Goal: Transaction & Acquisition: Book appointment/travel/reservation

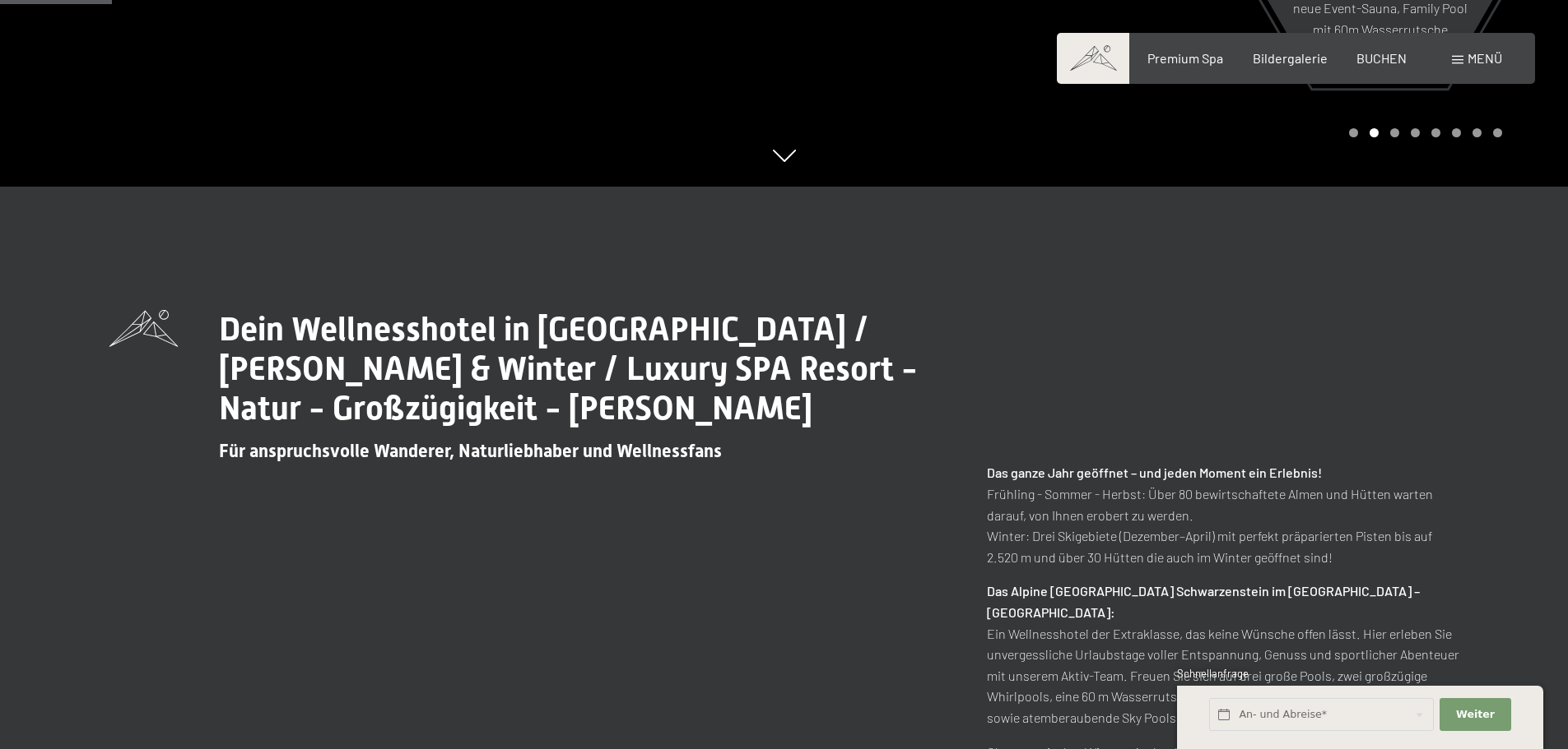
scroll to position [658, 0]
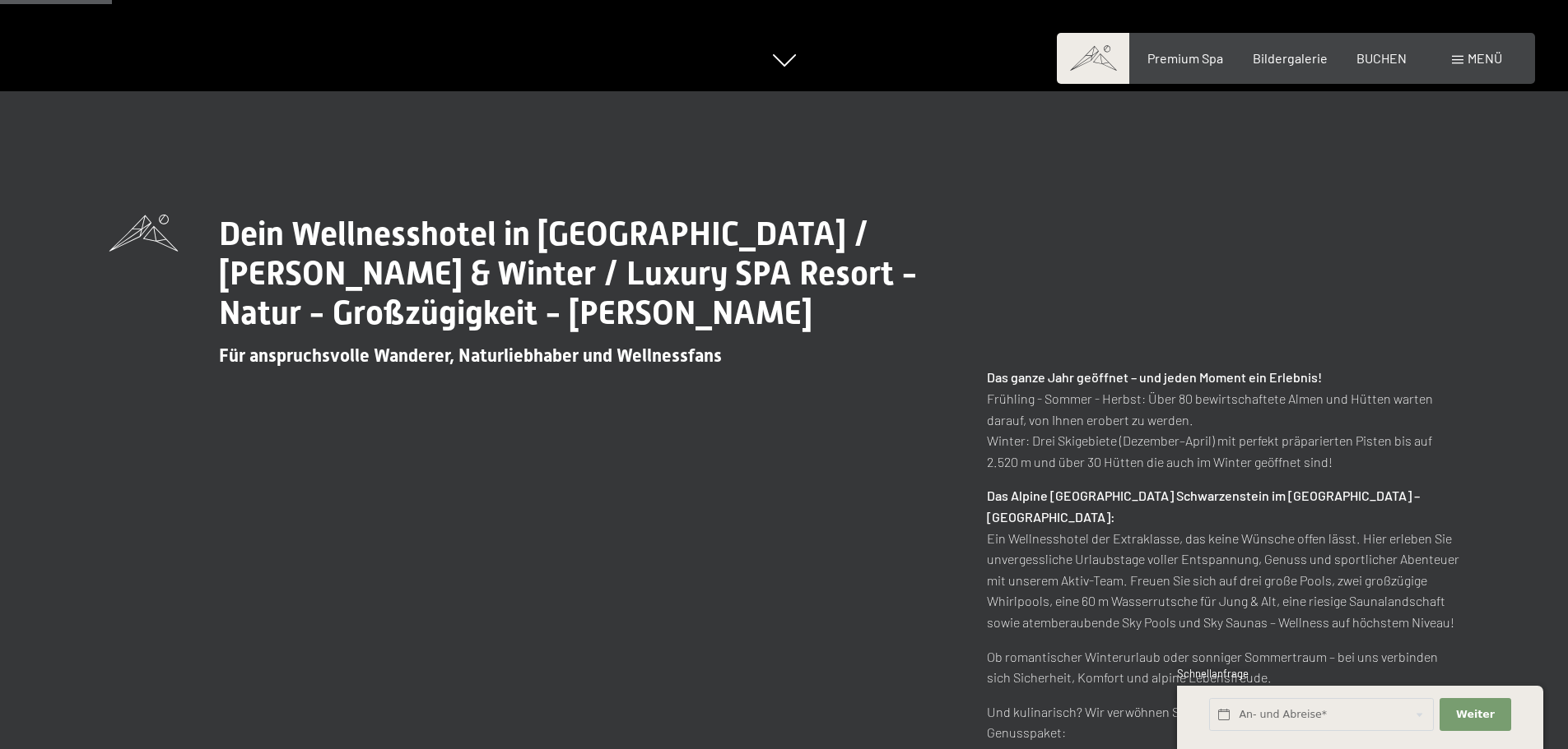
click at [1383, 67] on div "Buchen Anfragen Premium Spa Bildergalerie BUCHEN Menü DE IT EN Gutschein Bilder…" at bounding box center [1295, 58] width 412 height 18
click at [1383, 55] on span "BUCHEN" at bounding box center [1382, 56] width 51 height 16
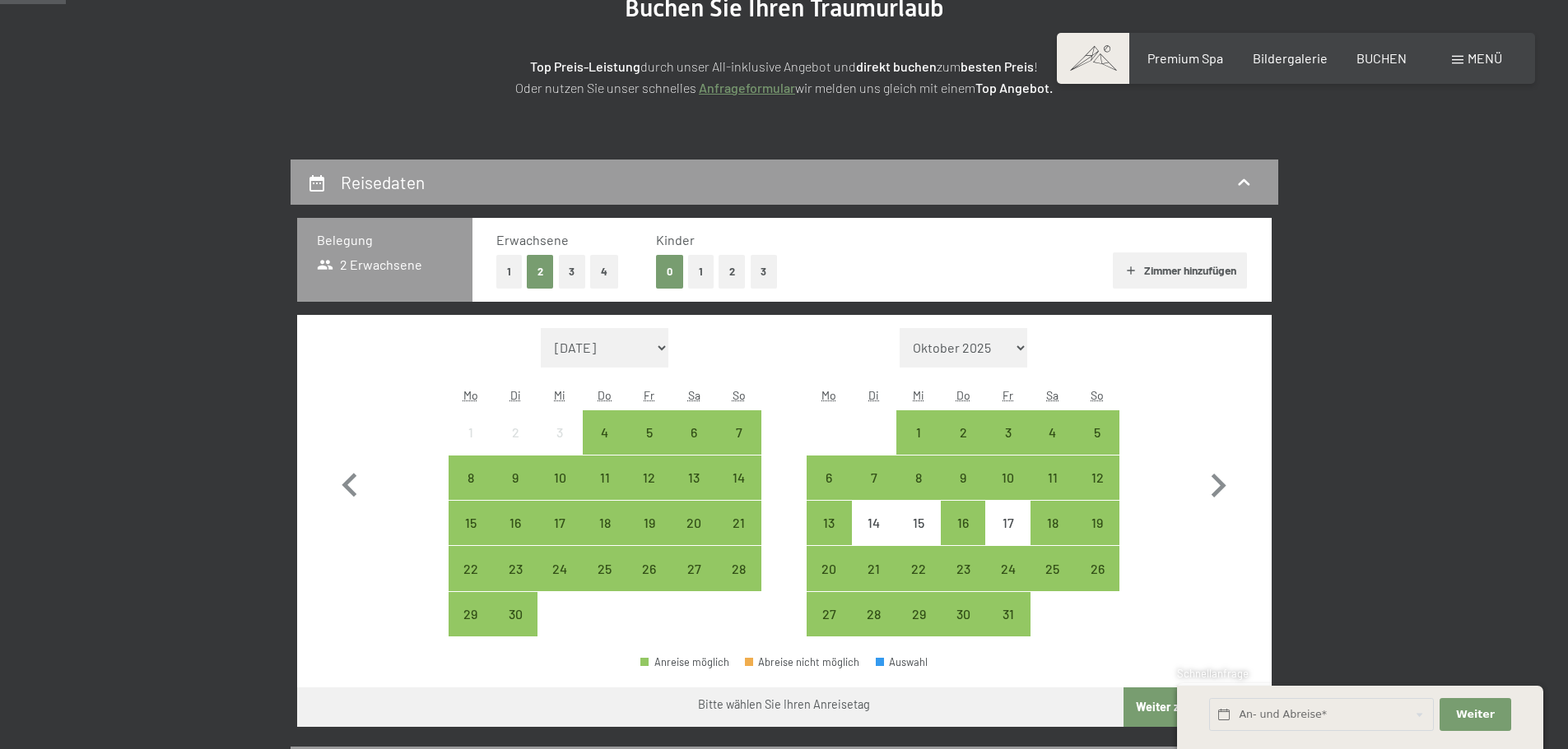
scroll to position [329, 0]
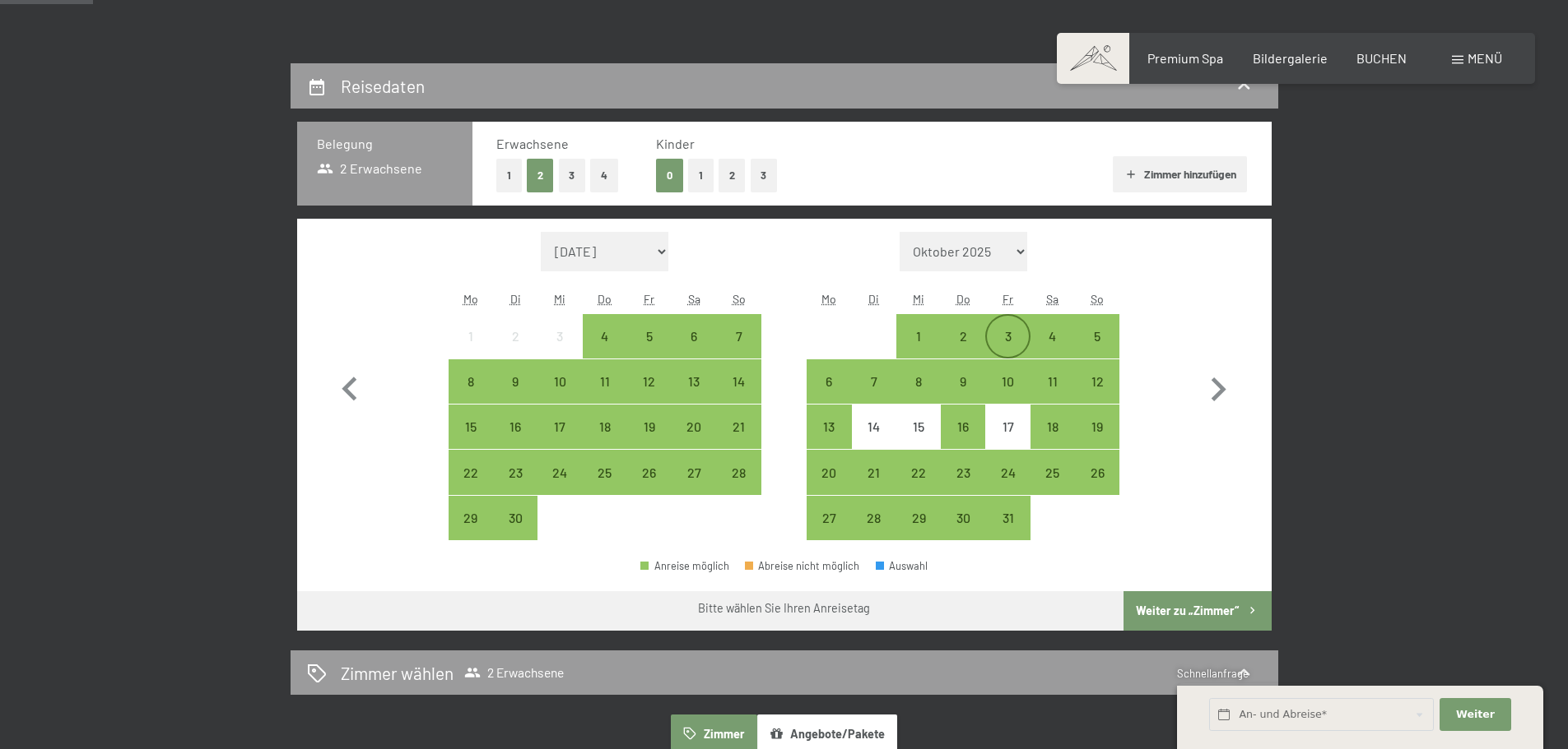
click at [994, 333] on div "3" at bounding box center [1007, 350] width 41 height 41
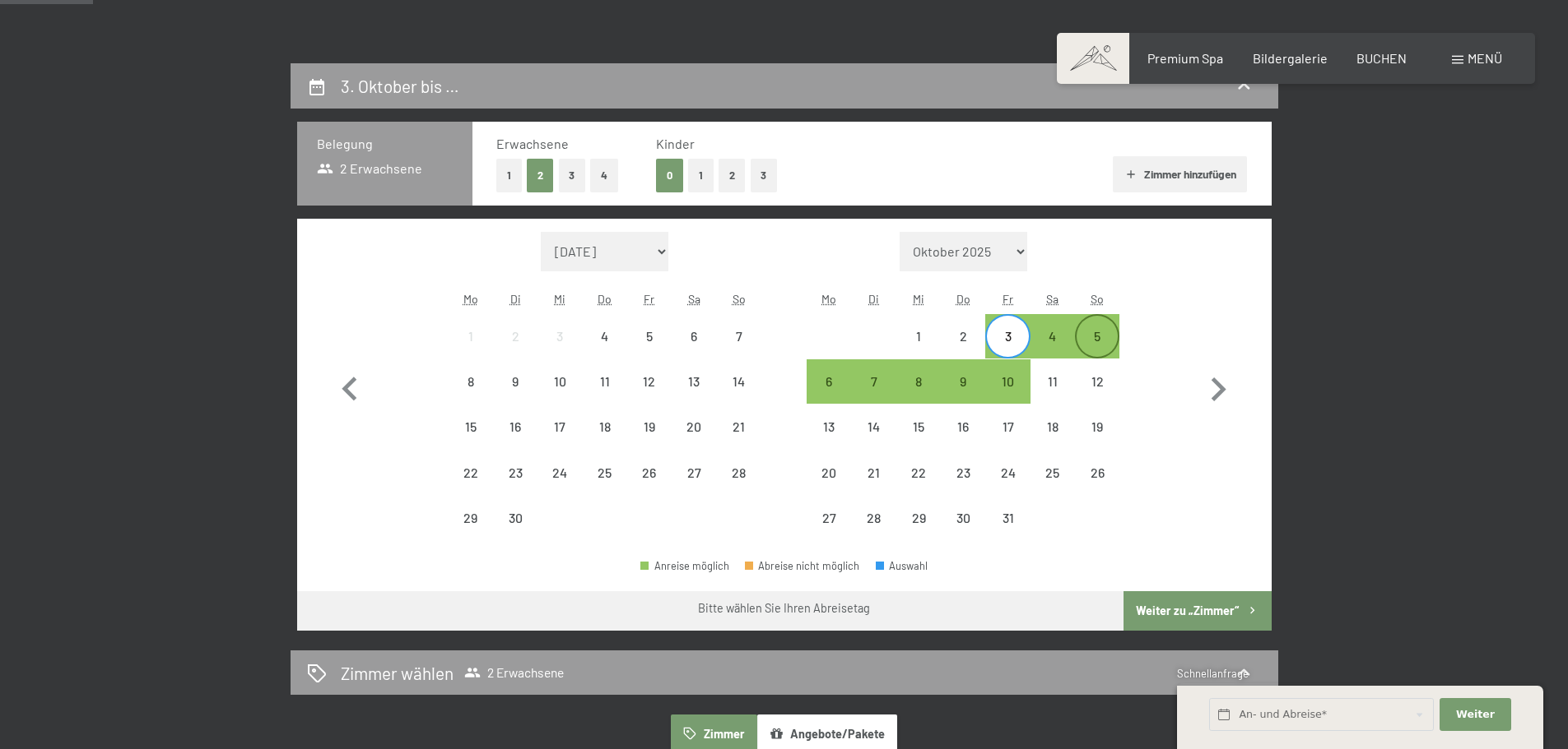
click at [1093, 338] on div "5" at bounding box center [1097, 350] width 41 height 41
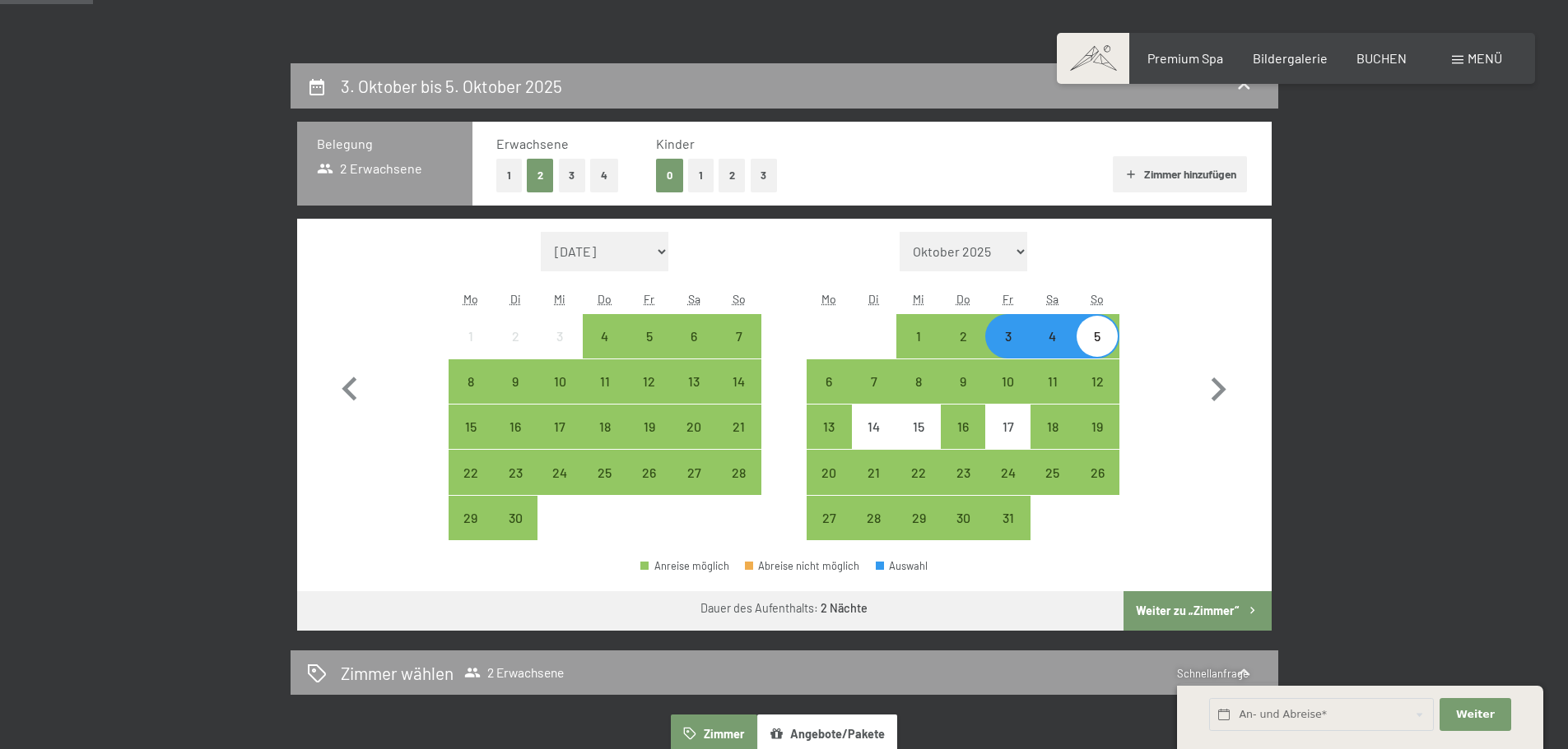
click at [1002, 335] on div "3" at bounding box center [1007, 350] width 41 height 41
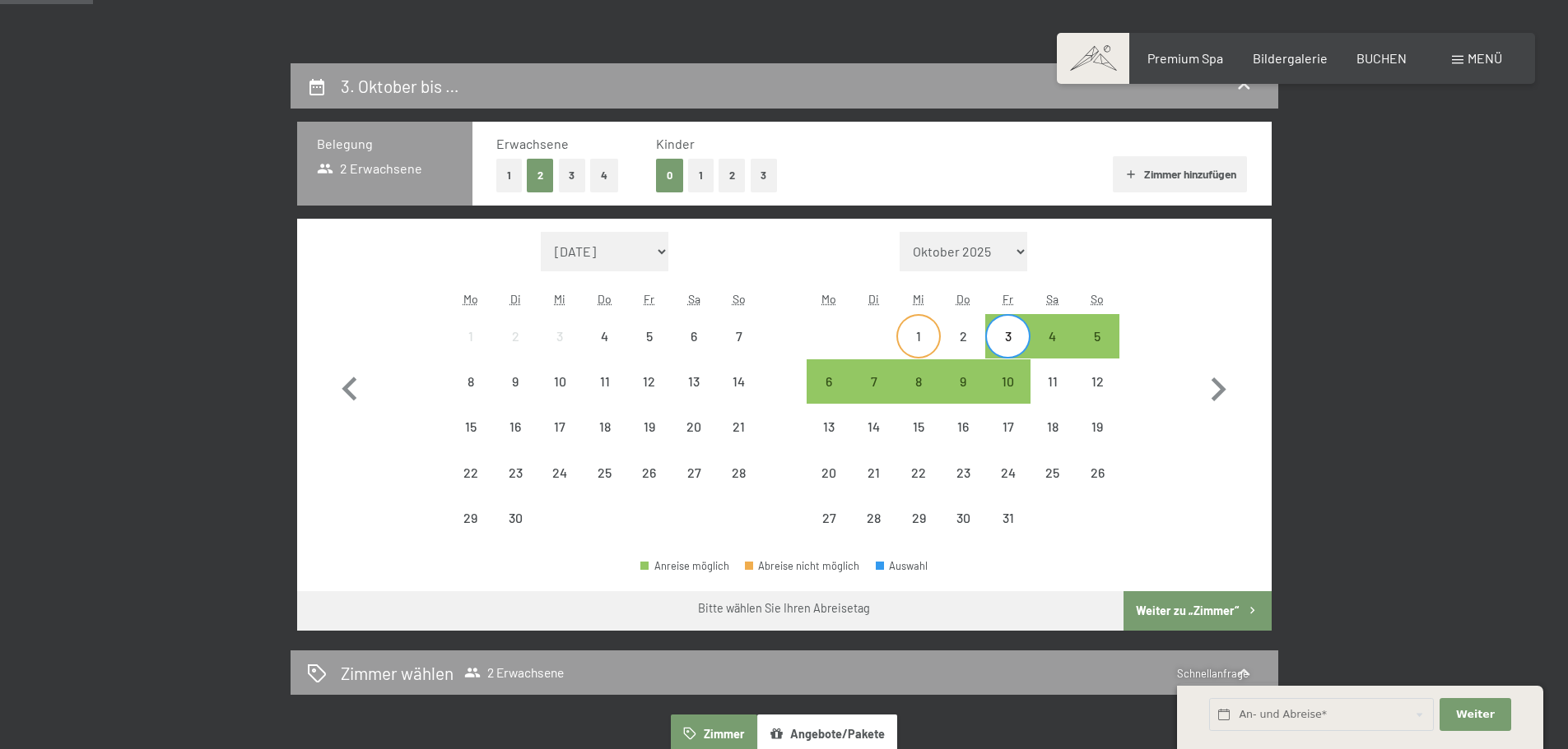
click at [911, 335] on div "1" at bounding box center [918, 350] width 41 height 41
click at [999, 345] on div "3" at bounding box center [1007, 350] width 41 height 41
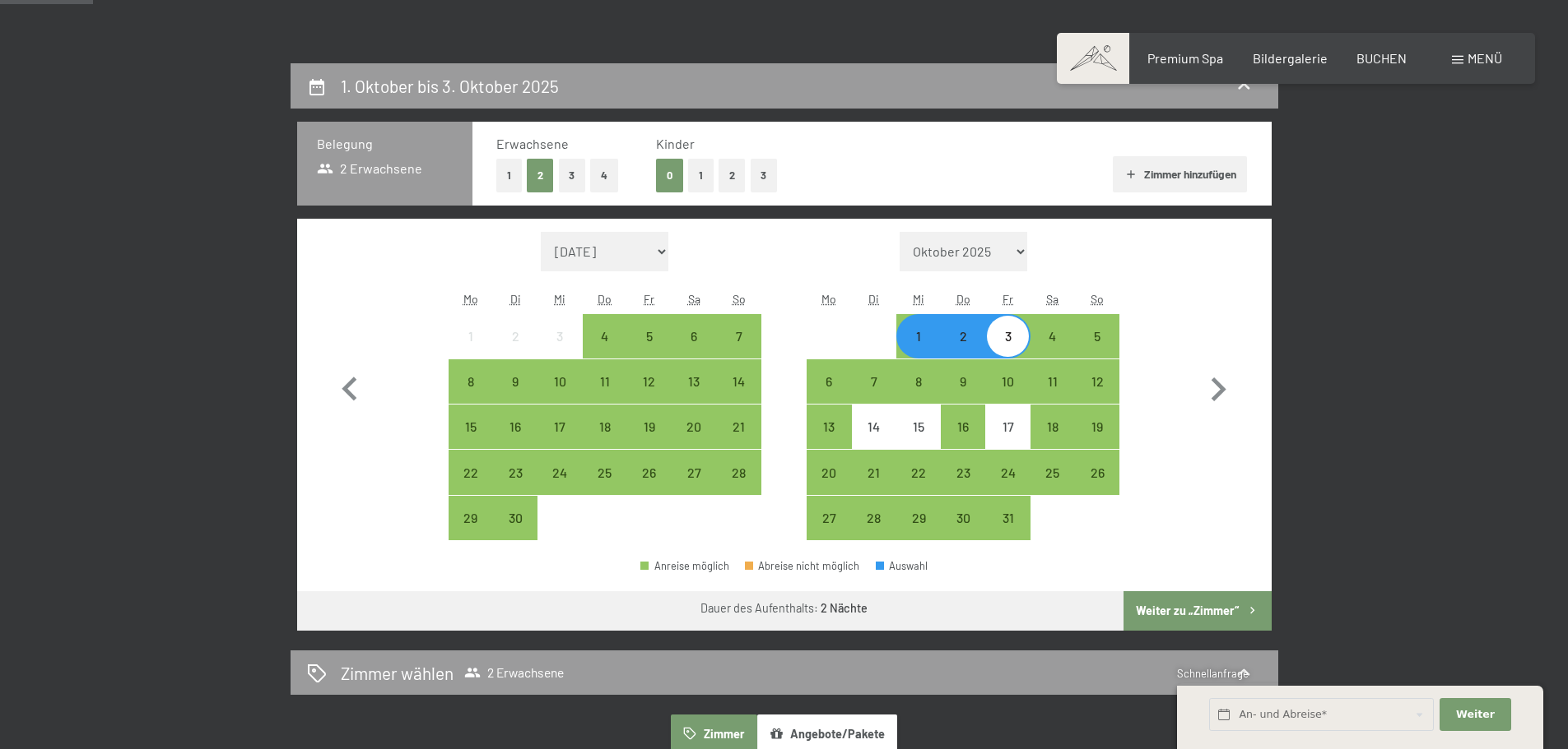
click at [1189, 612] on button "Weiter zu „Zimmer“" at bounding box center [1196, 611] width 148 height 40
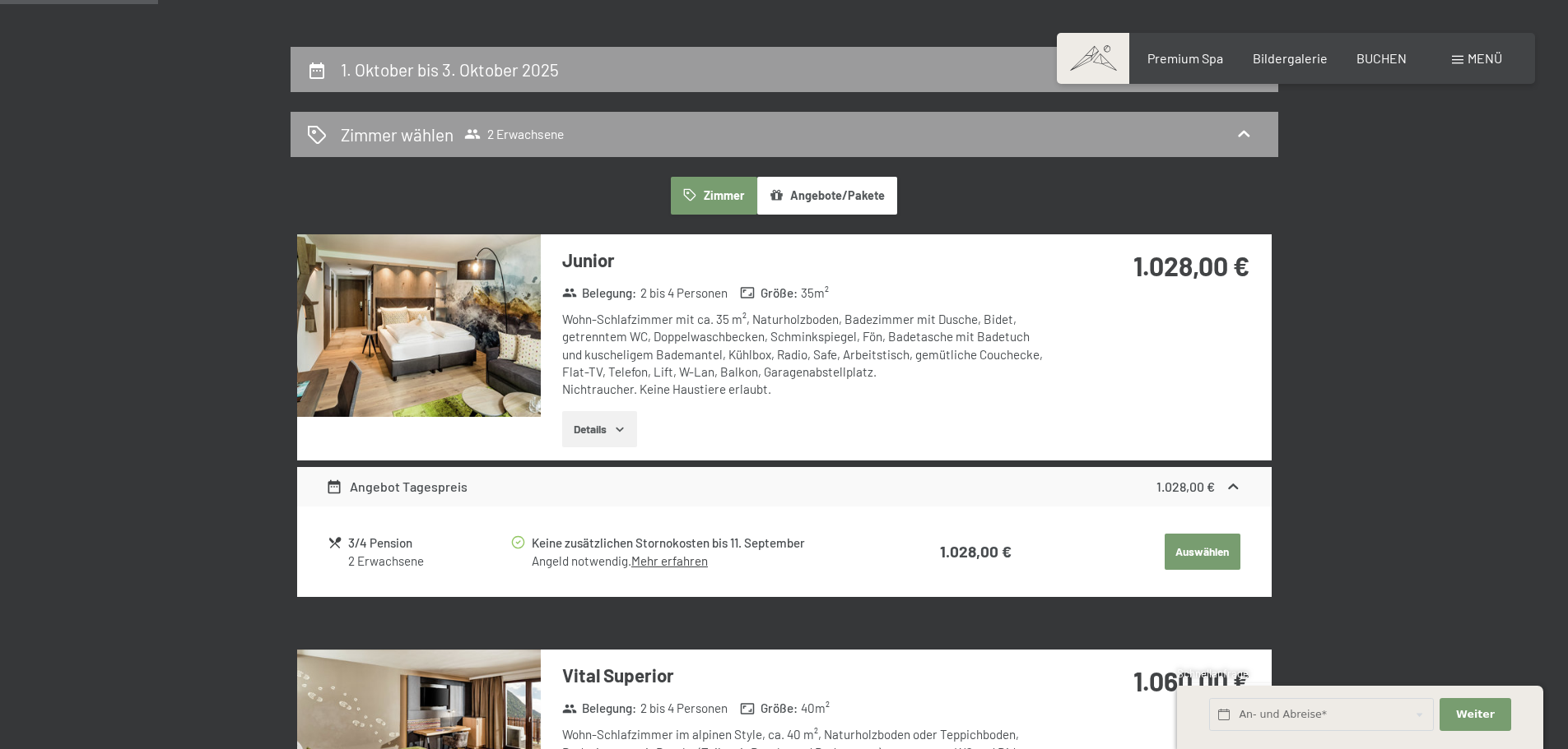
scroll to position [0, 0]
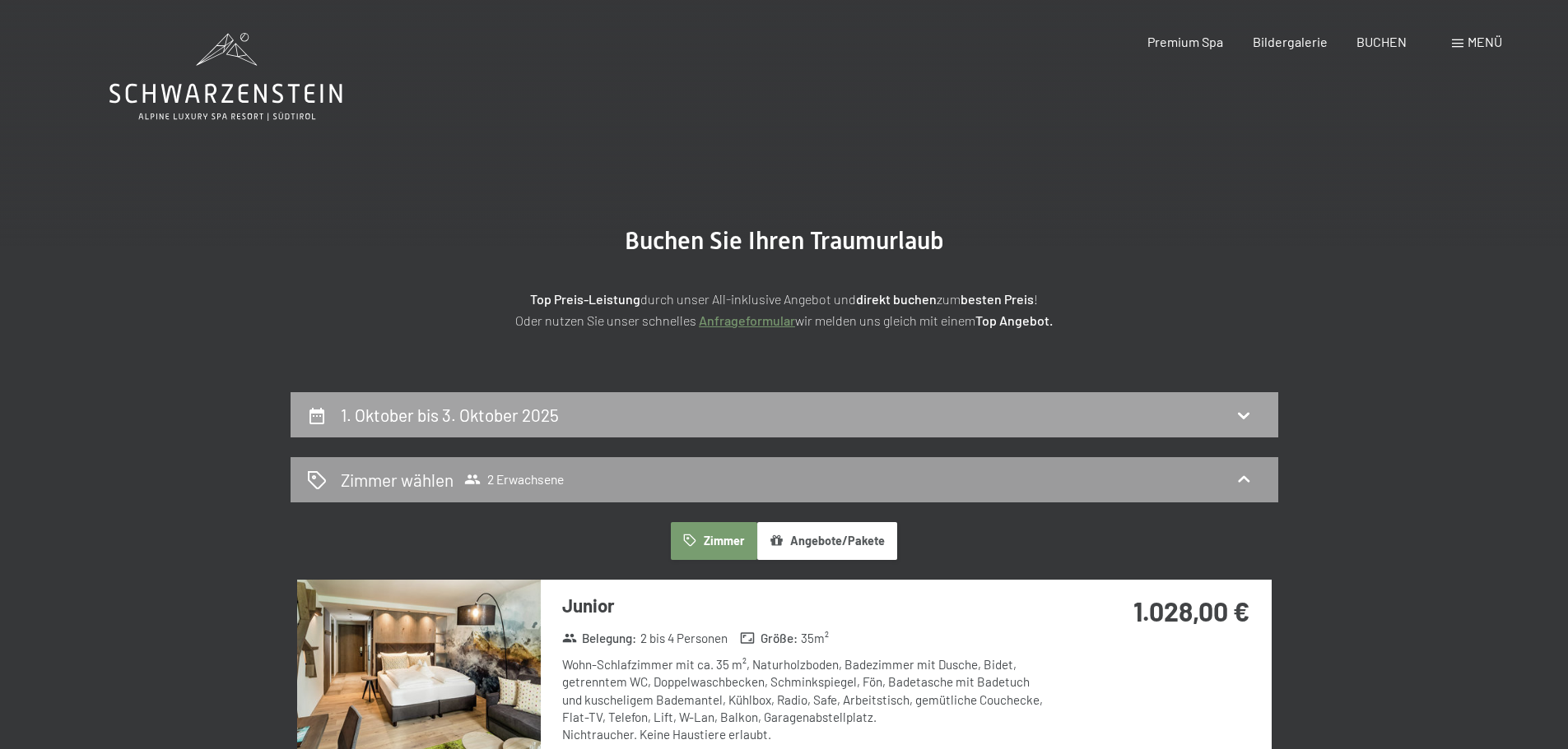
click at [991, 422] on div "1. Oktober bis 3. Oktober 2025" at bounding box center [784, 415] width 954 height 24
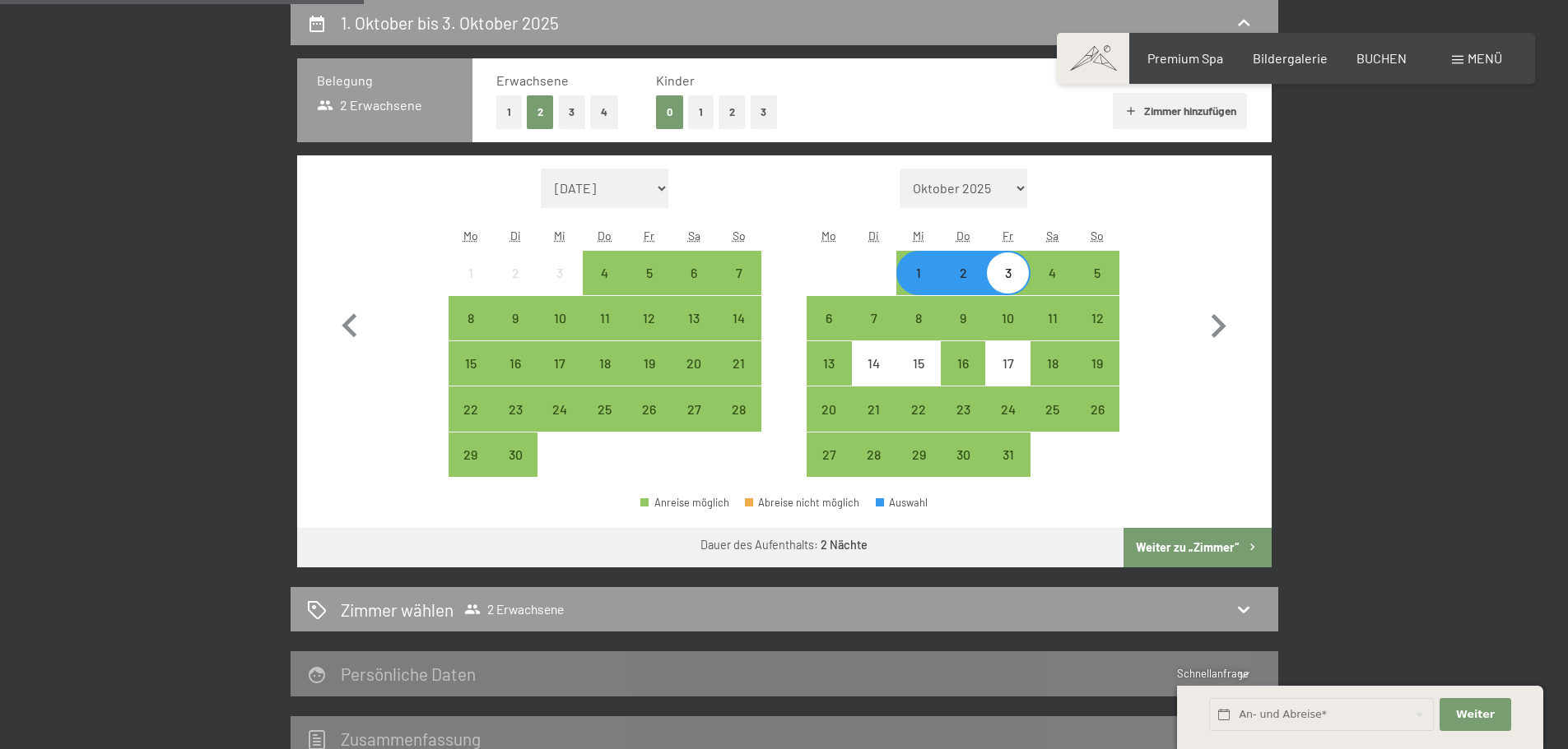
scroll to position [310, 0]
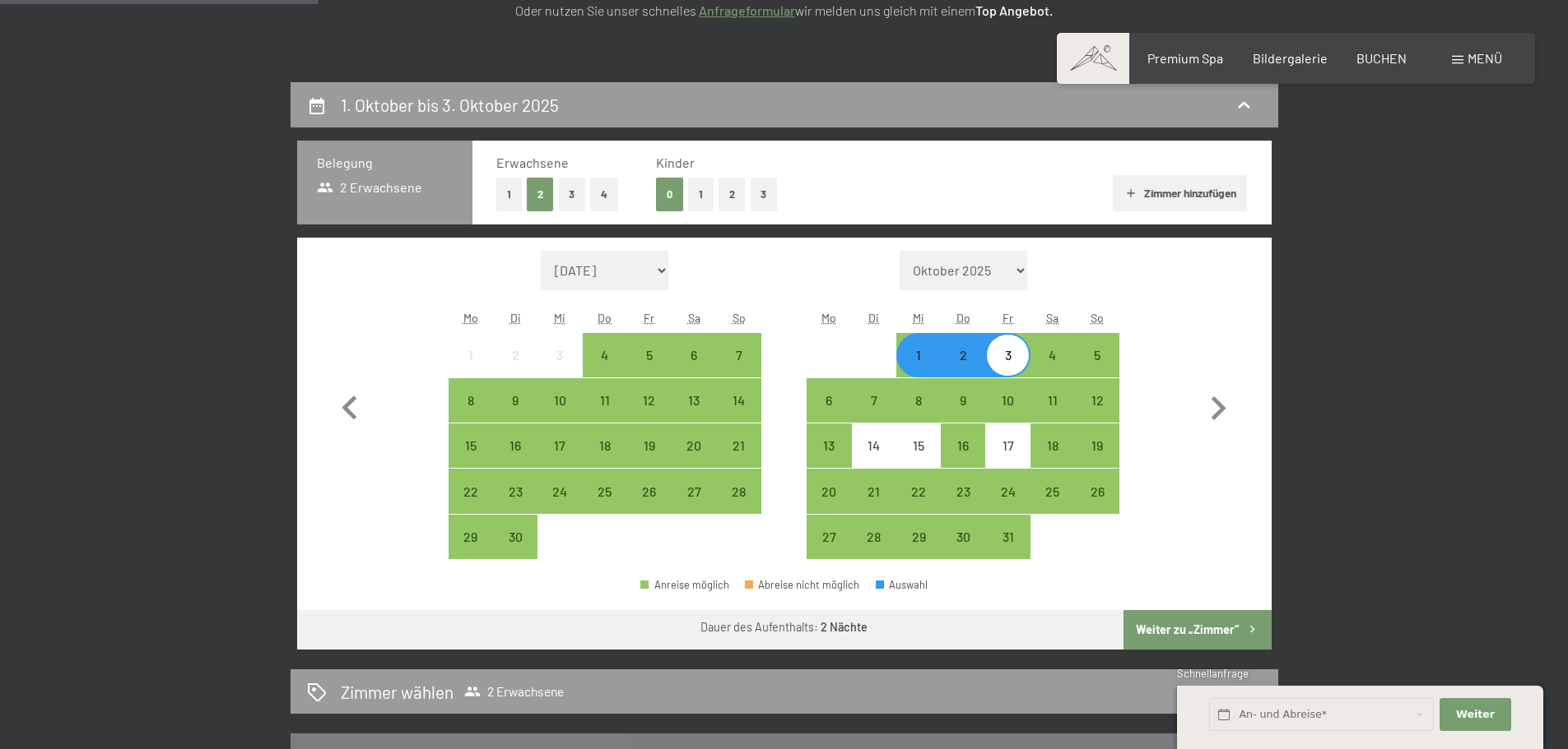
click at [518, 192] on button "1" at bounding box center [509, 195] width 25 height 34
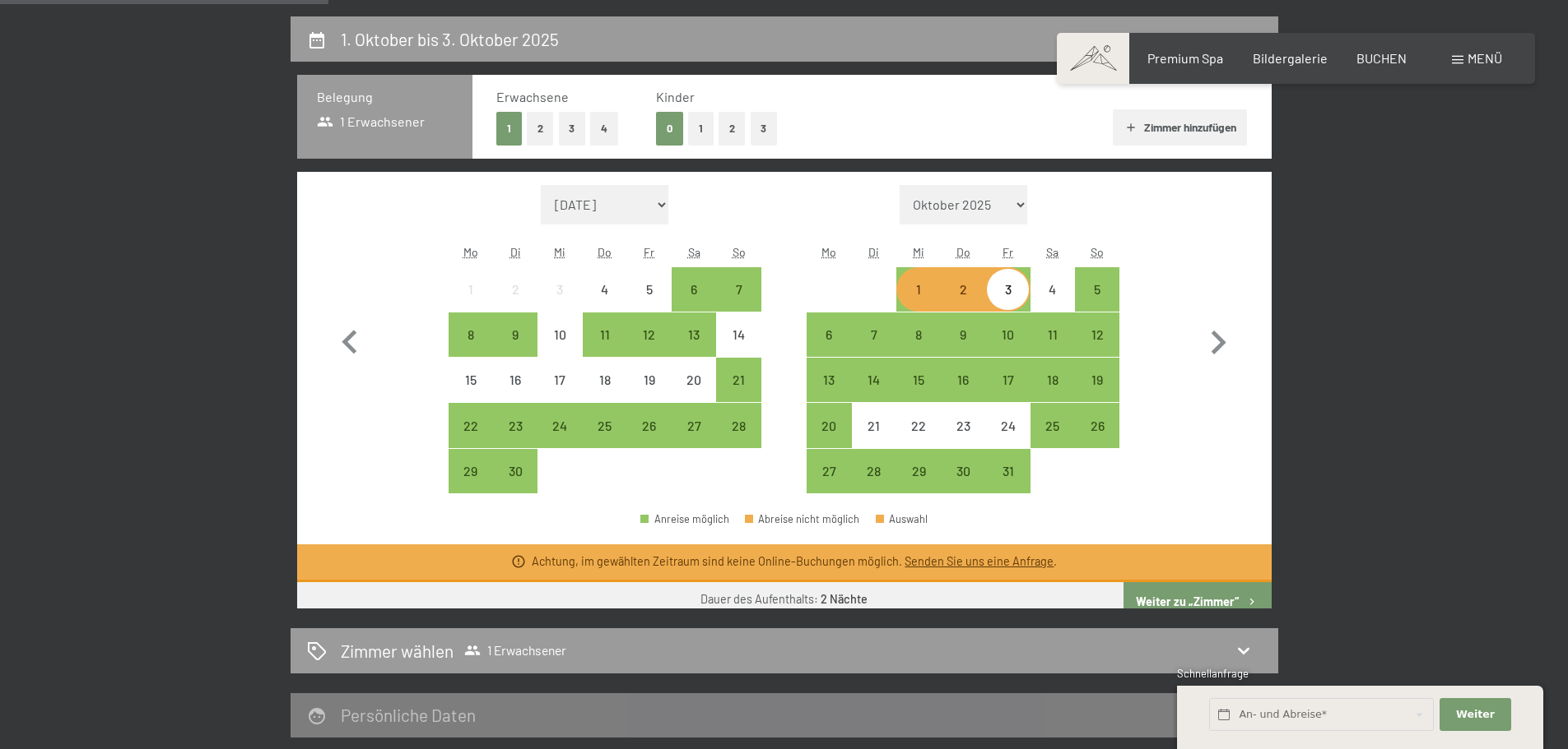
scroll to position [393, 0]
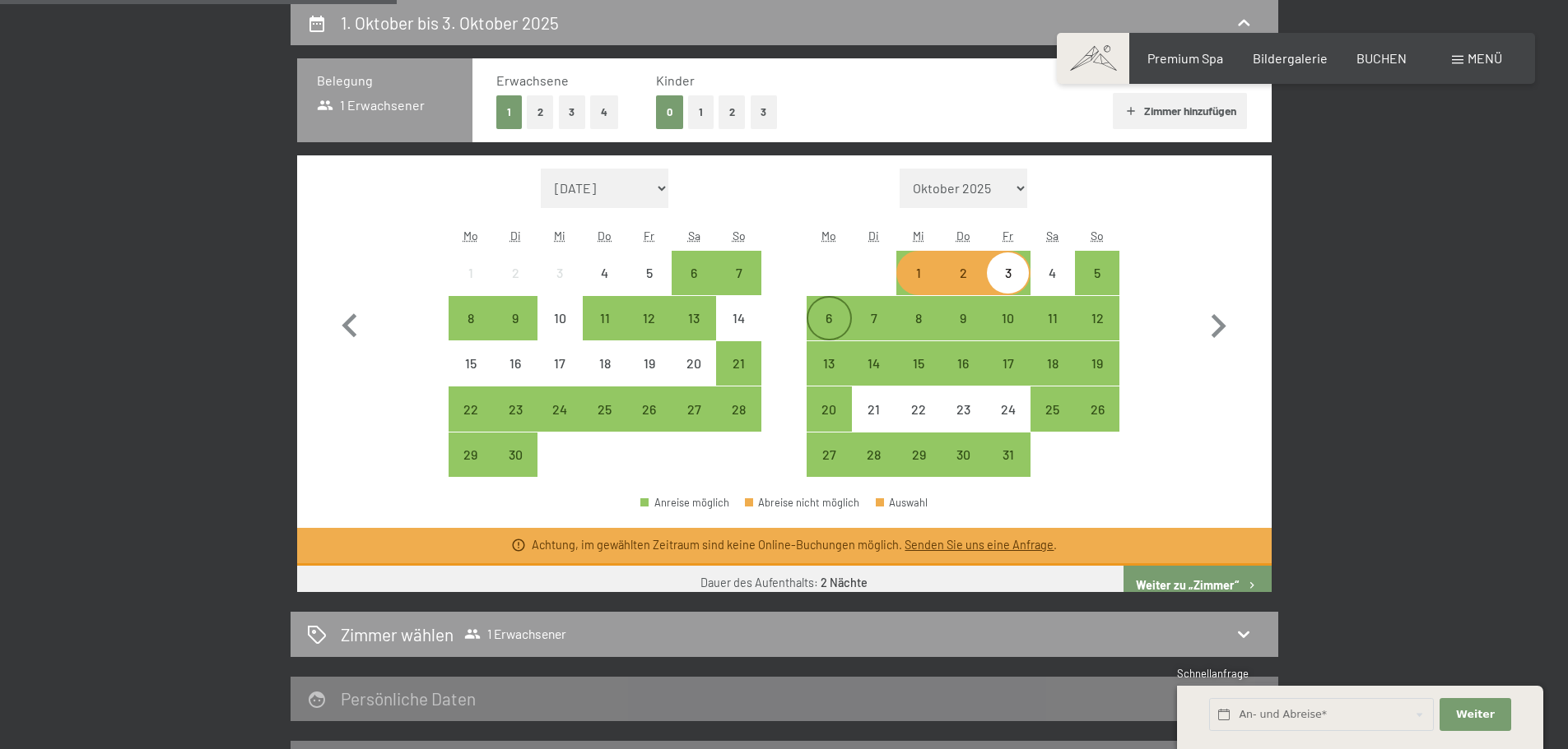
click at [819, 324] on div "6" at bounding box center [829, 332] width 41 height 41
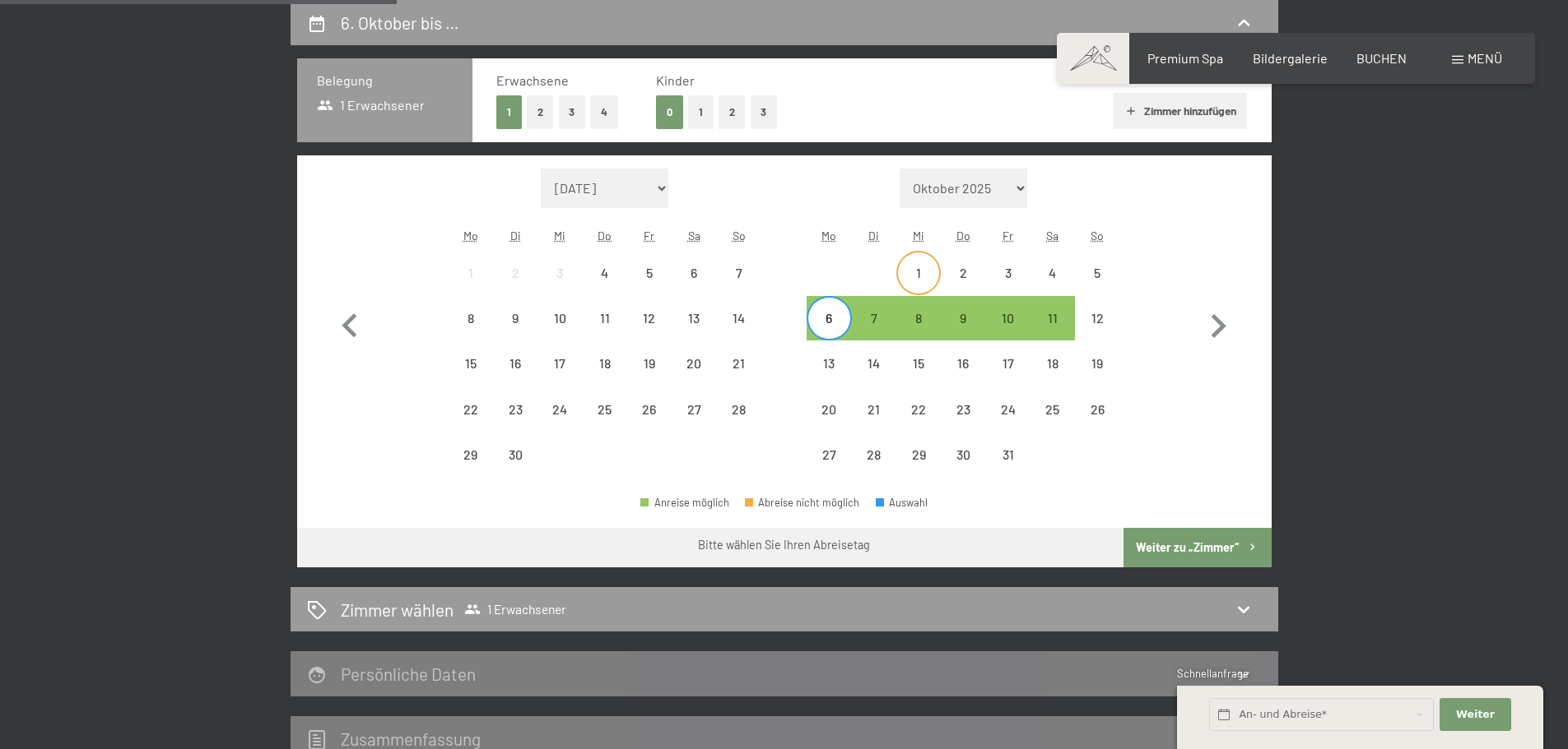
click at [909, 292] on div "1" at bounding box center [918, 286] width 41 height 41
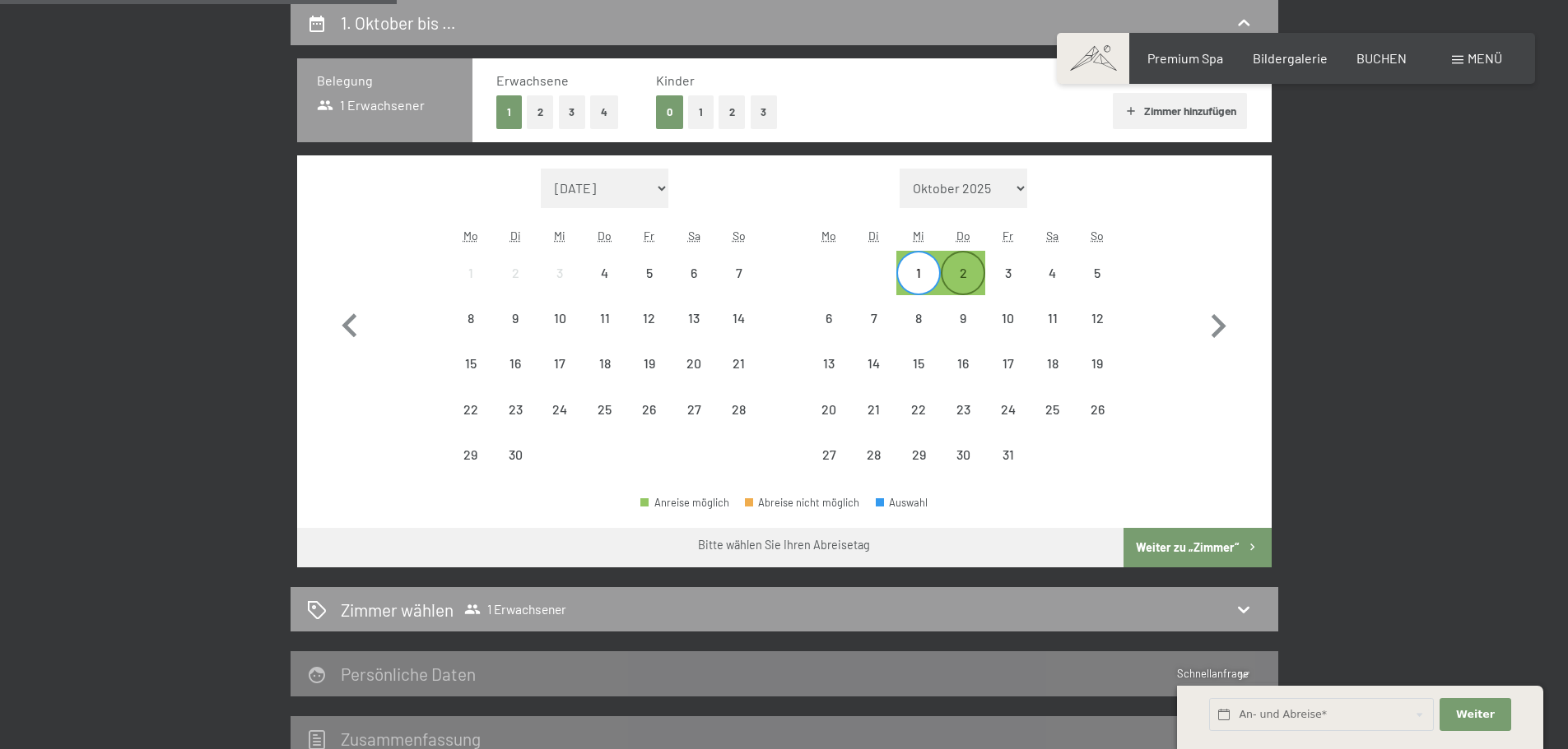
click at [975, 276] on div "2" at bounding box center [963, 286] width 41 height 41
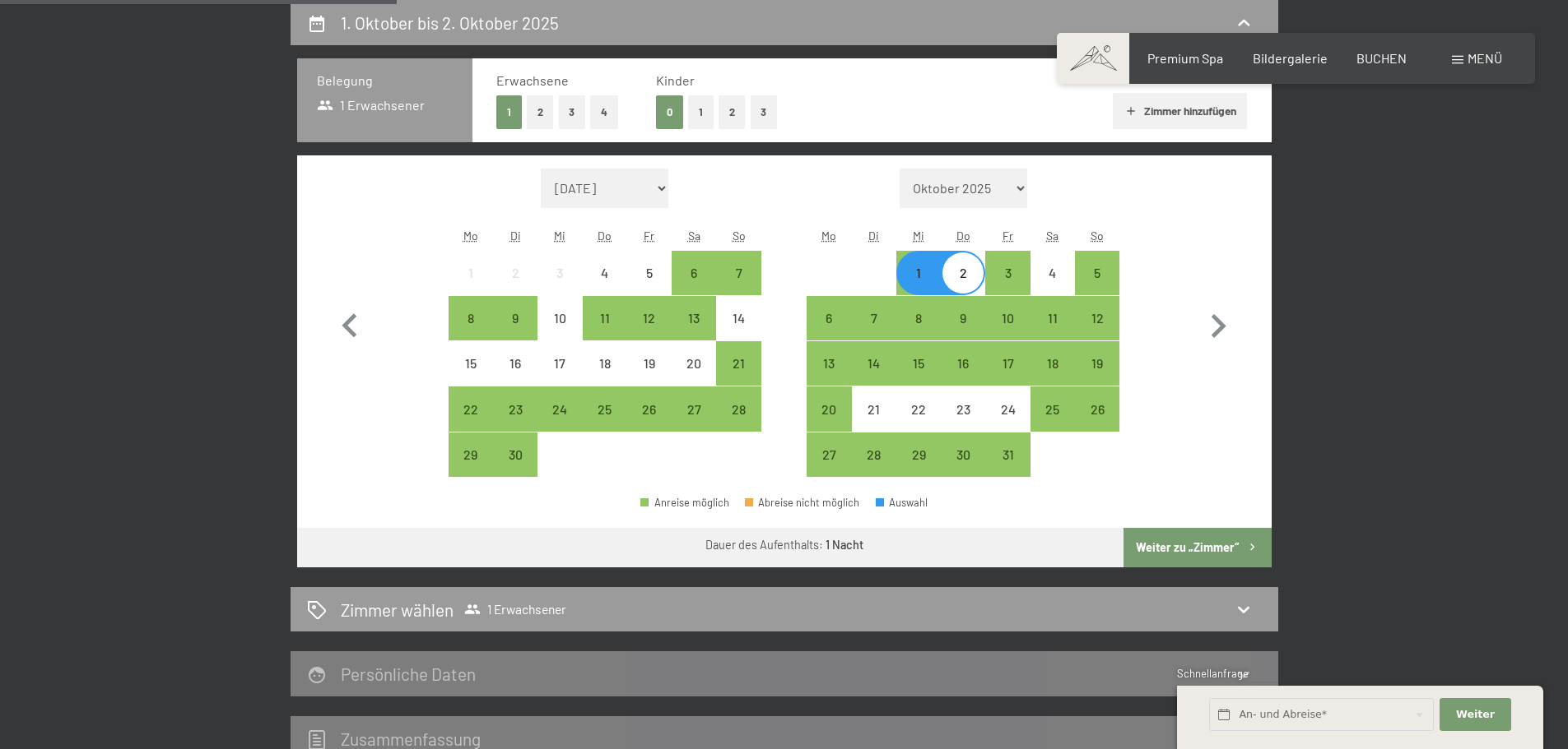
click at [925, 274] on div "1" at bounding box center [918, 286] width 41 height 41
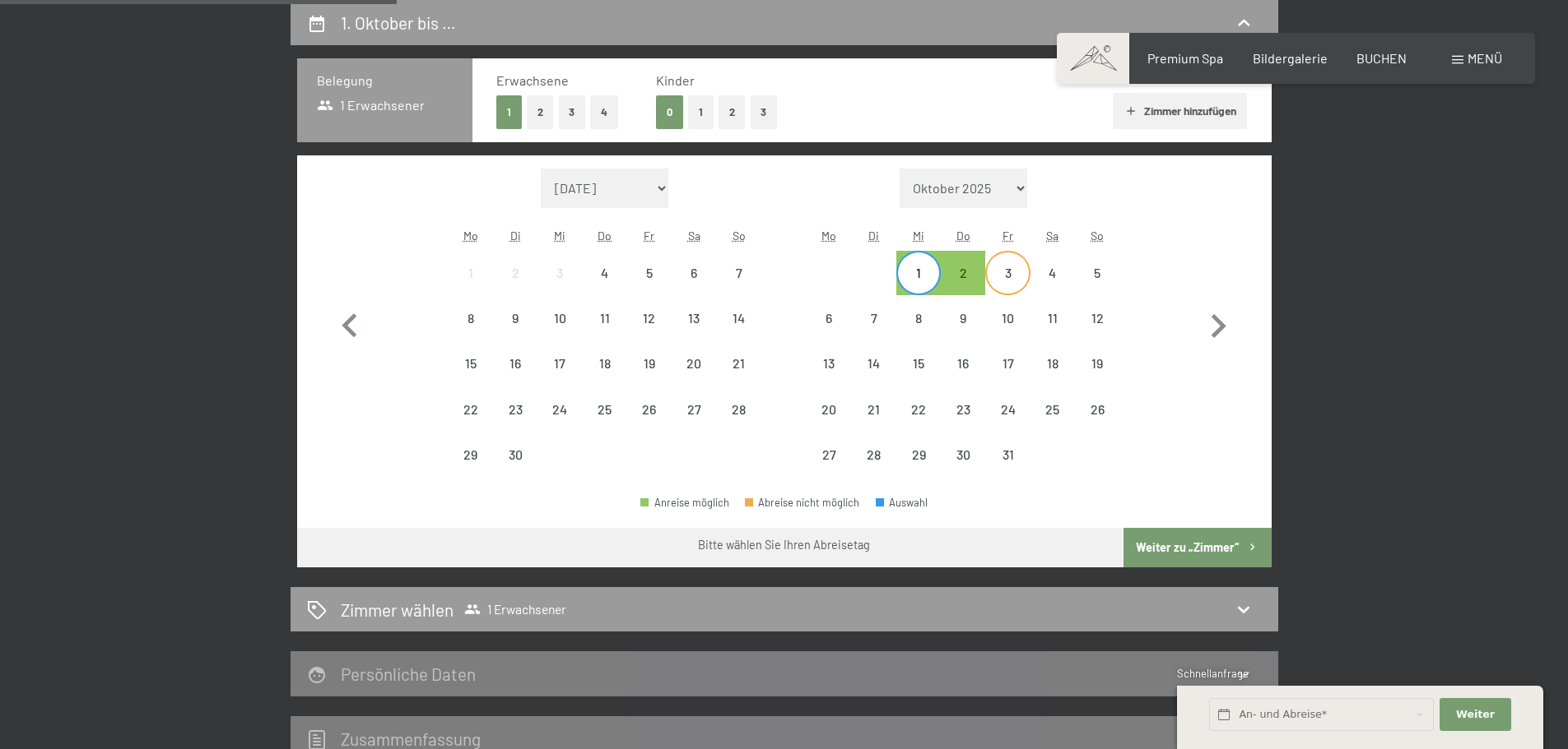
click at [1013, 276] on div "3" at bounding box center [1007, 286] width 41 height 41
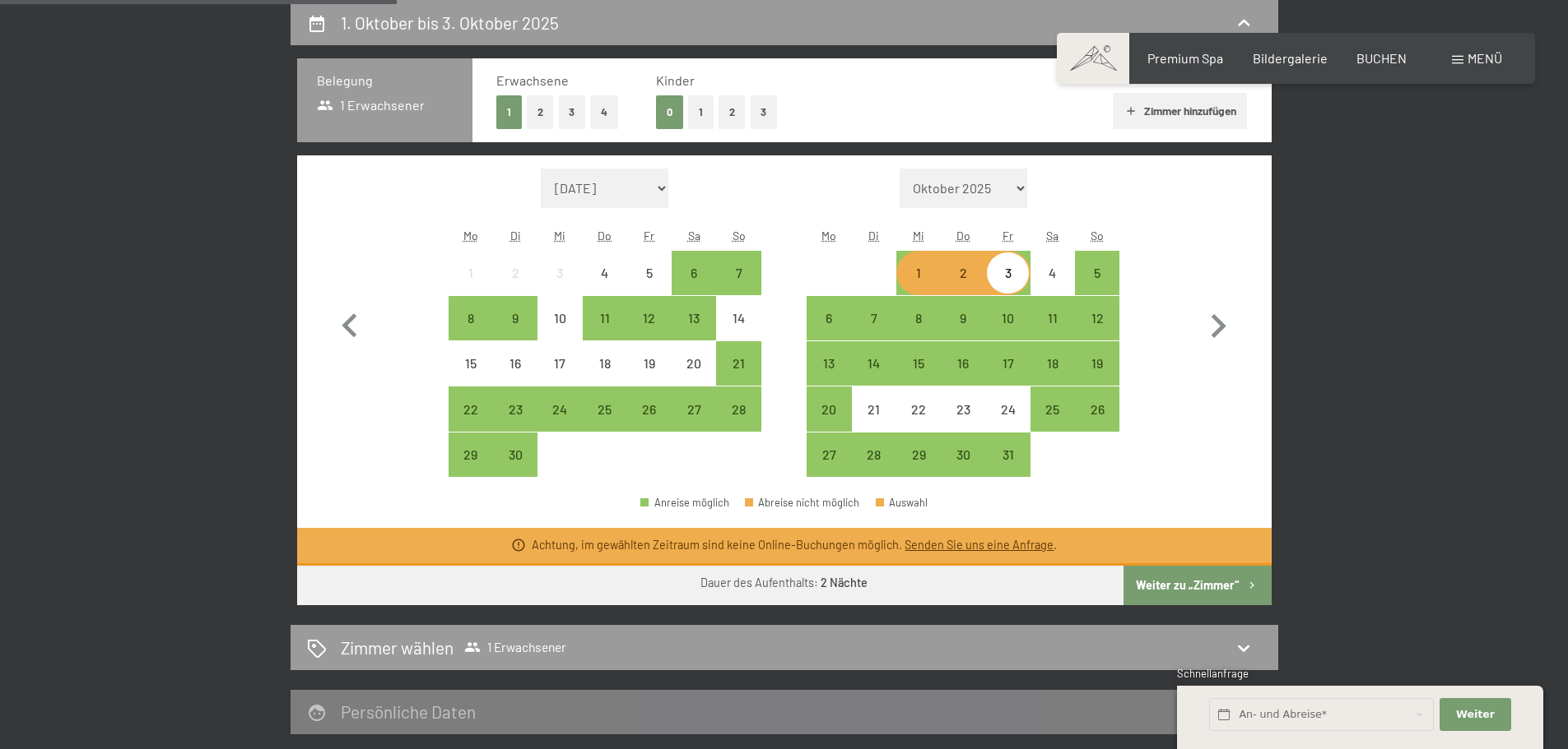
click at [921, 275] on div "1" at bounding box center [918, 286] width 41 height 41
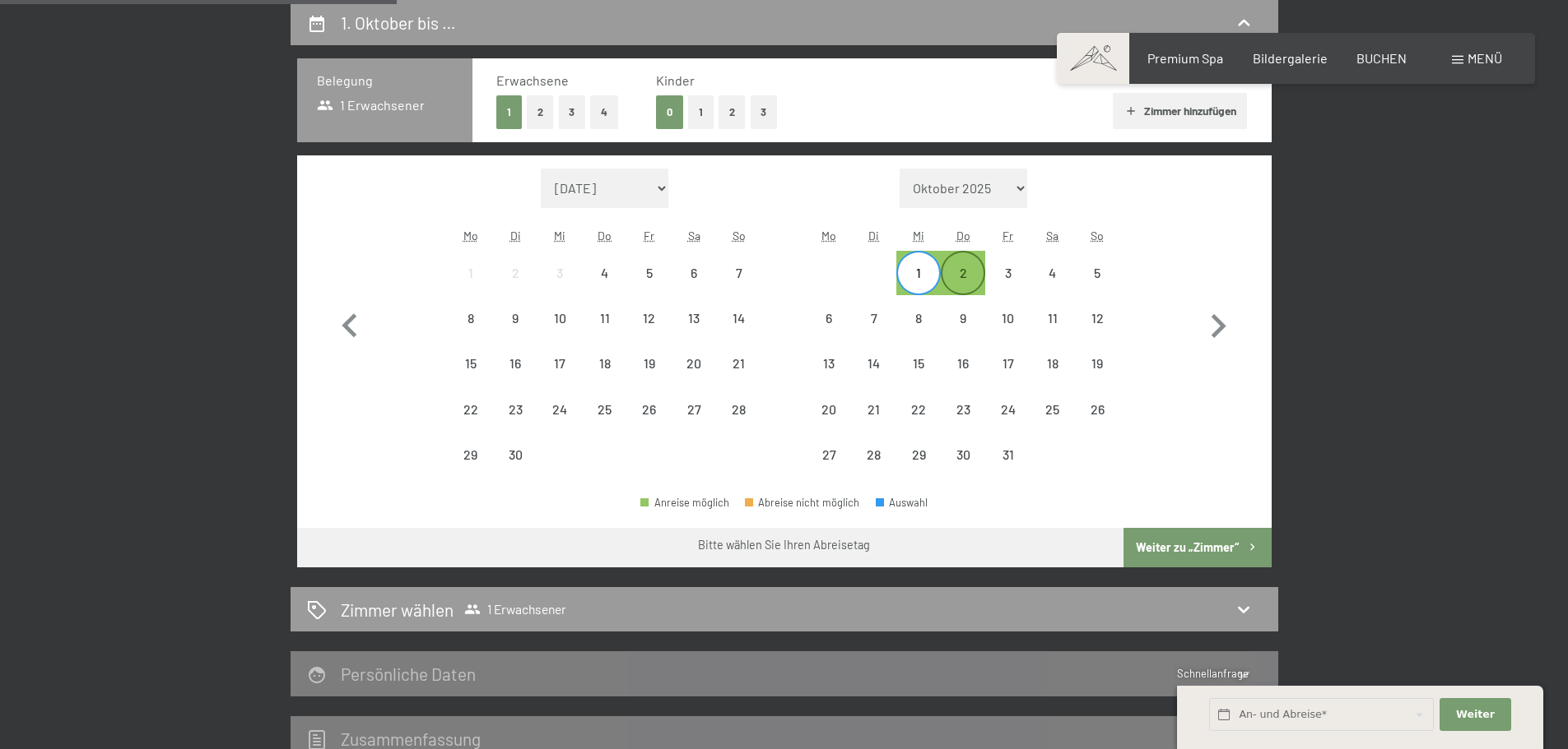
click at [975, 281] on div "2" at bounding box center [963, 286] width 41 height 41
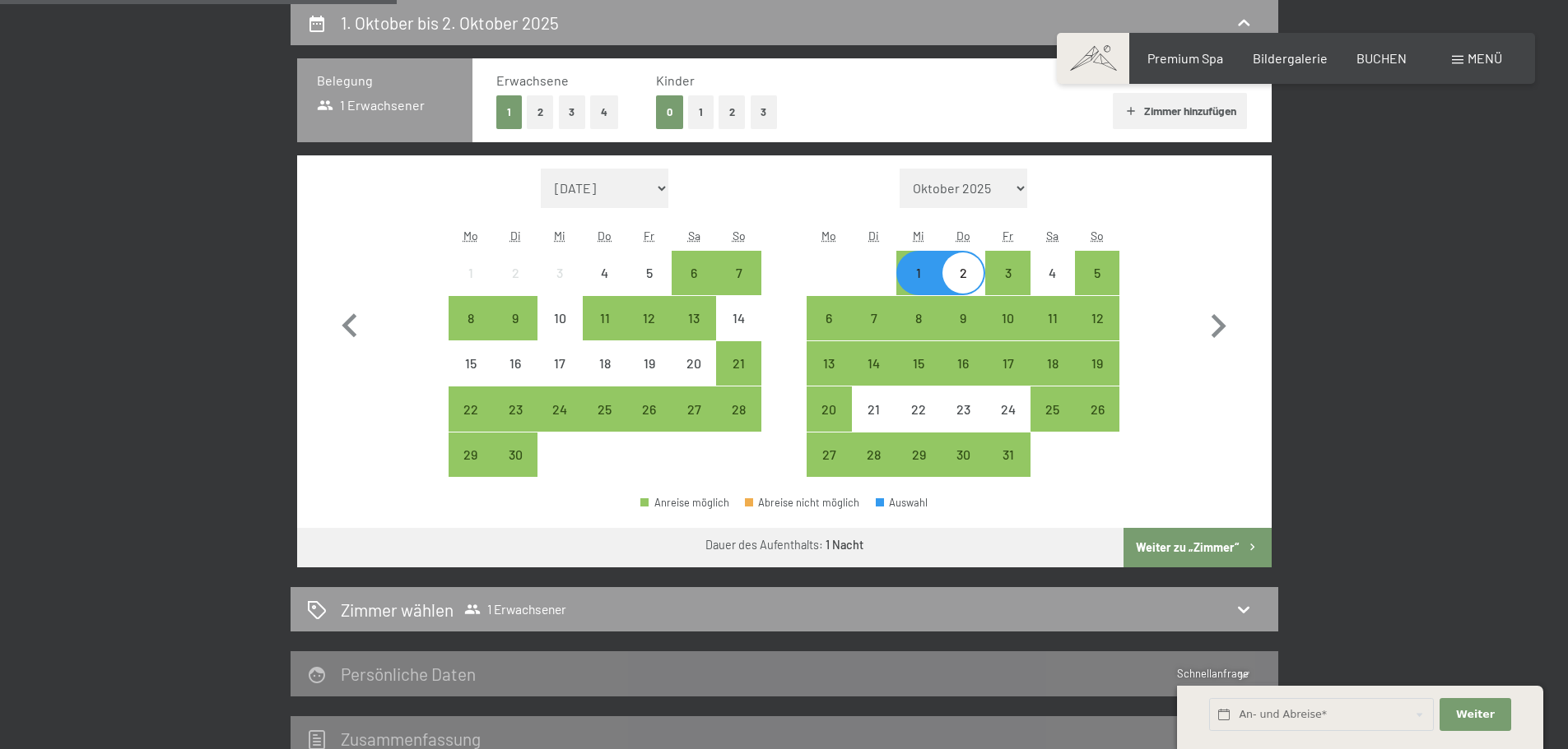
click at [910, 266] on div "1" at bounding box center [918, 286] width 41 height 41
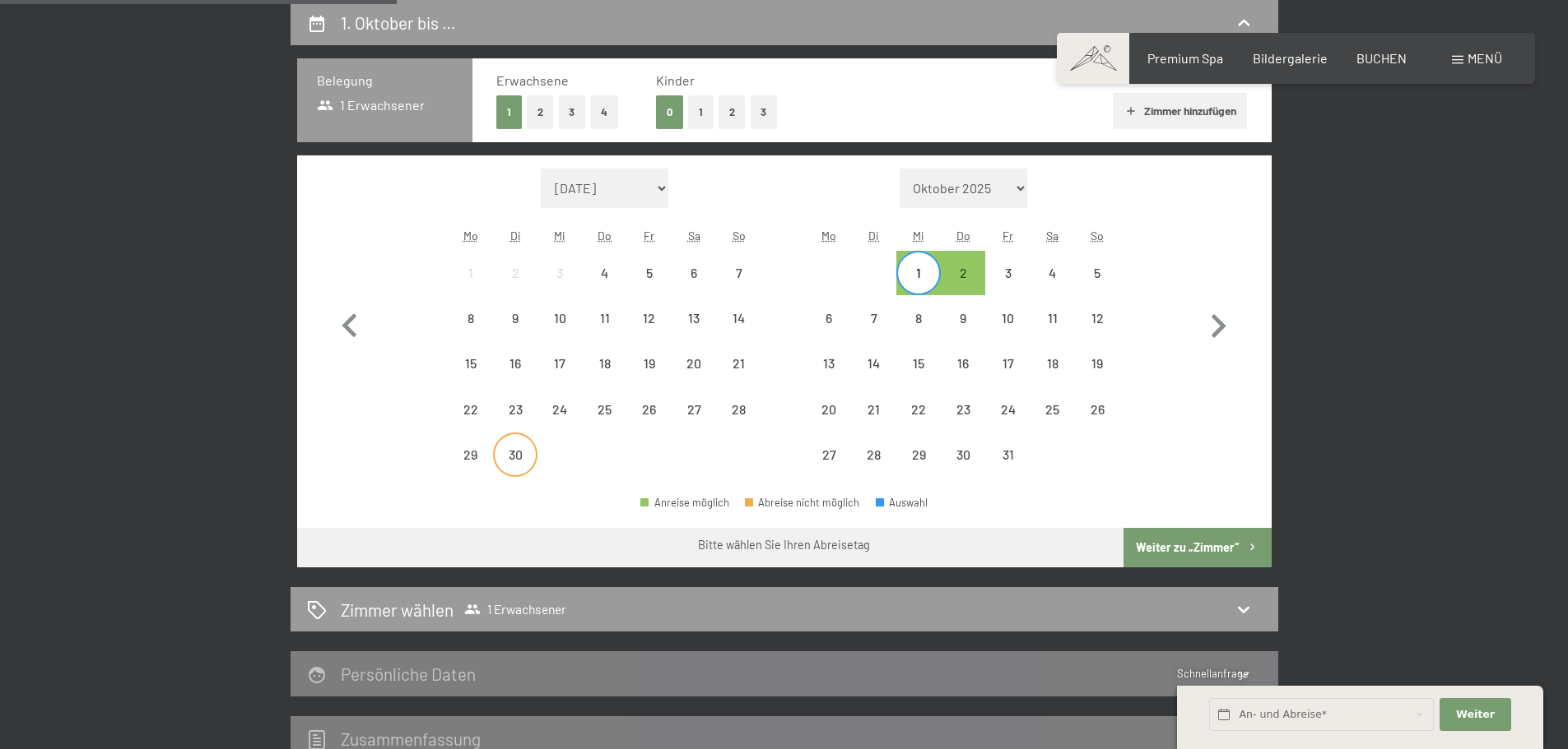
click at [517, 453] on div "30" at bounding box center [515, 468] width 41 height 41
click at [944, 273] on div "2" at bounding box center [963, 286] width 41 height 41
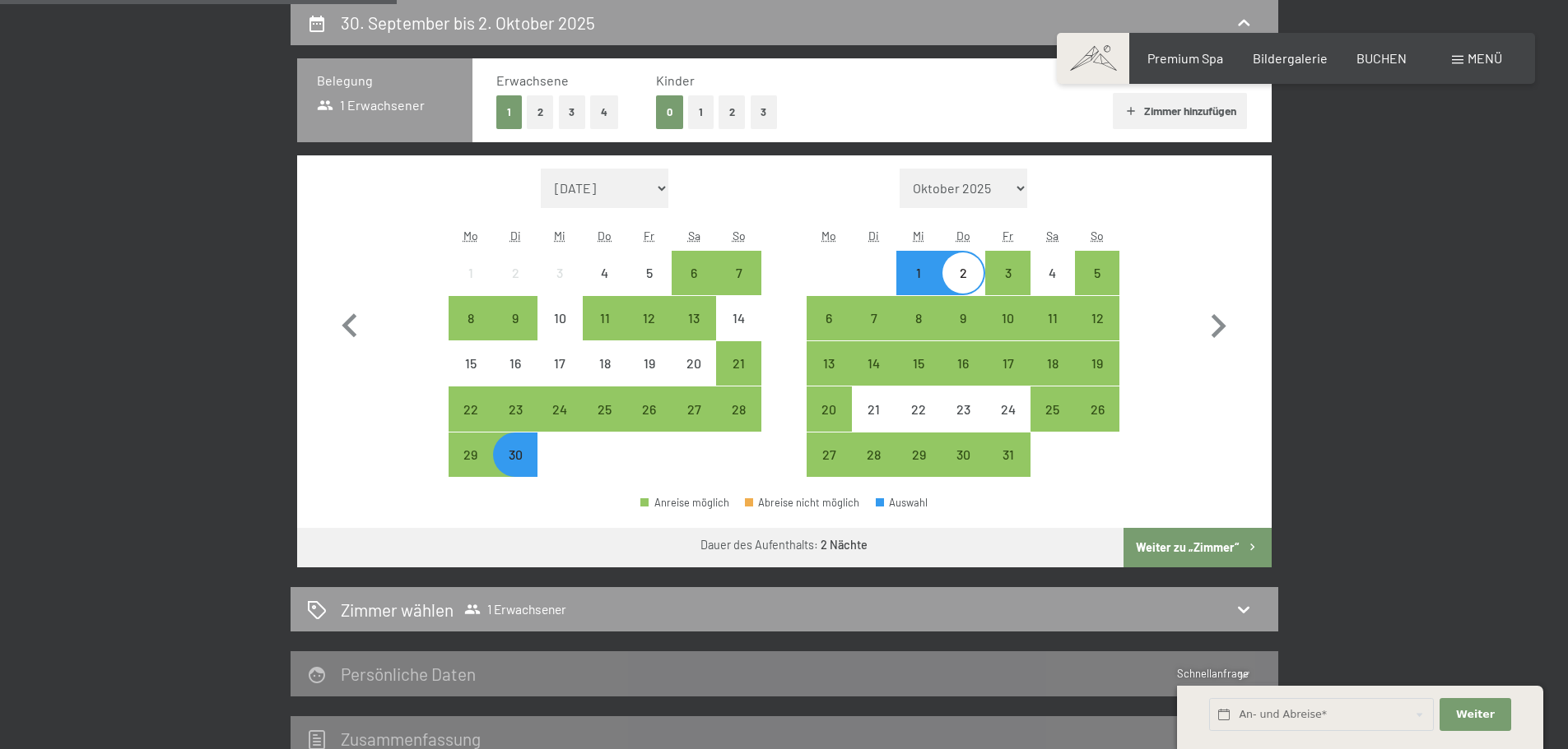
click at [1206, 538] on button "Weiter zu „Zimmer“" at bounding box center [1196, 548] width 148 height 40
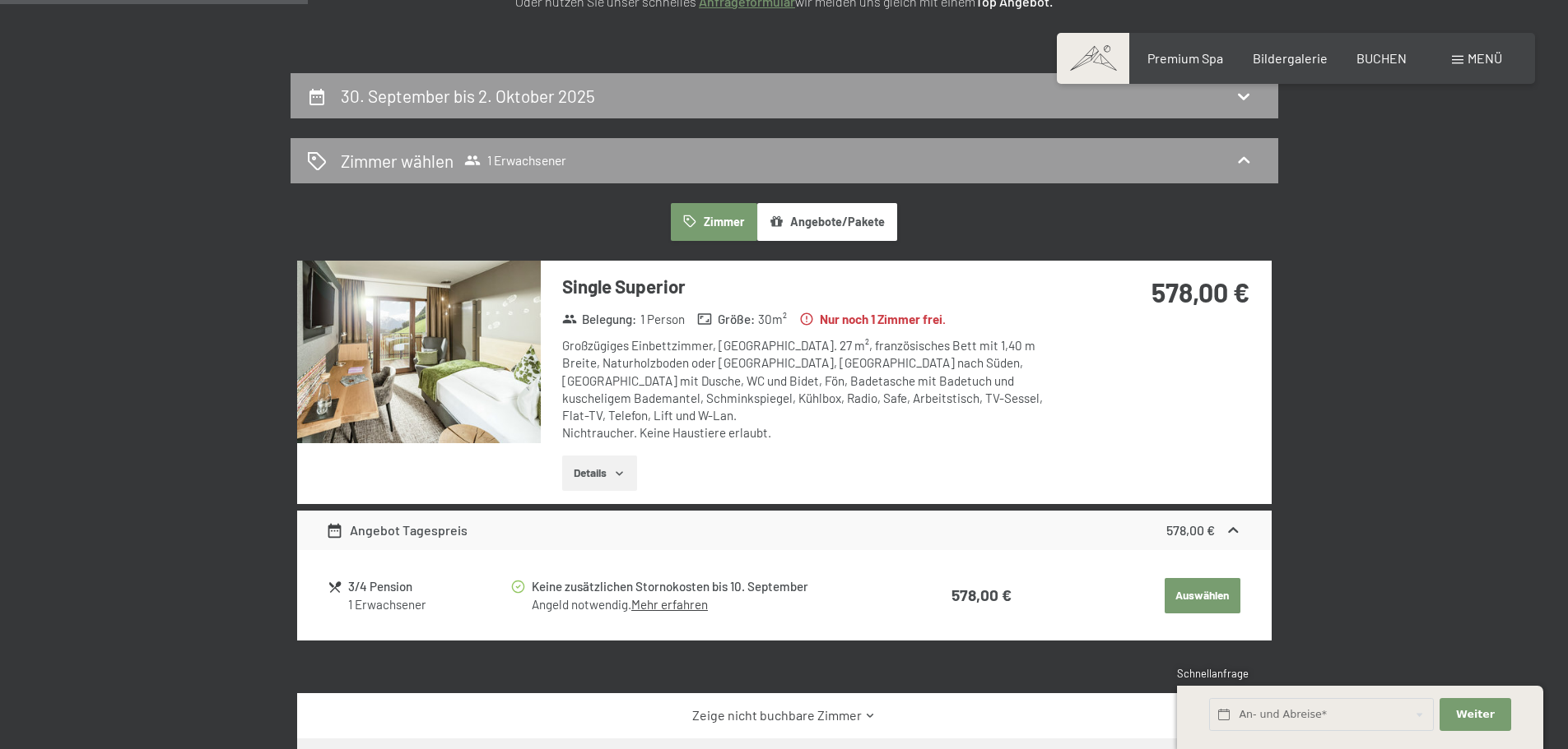
scroll to position [310, 0]
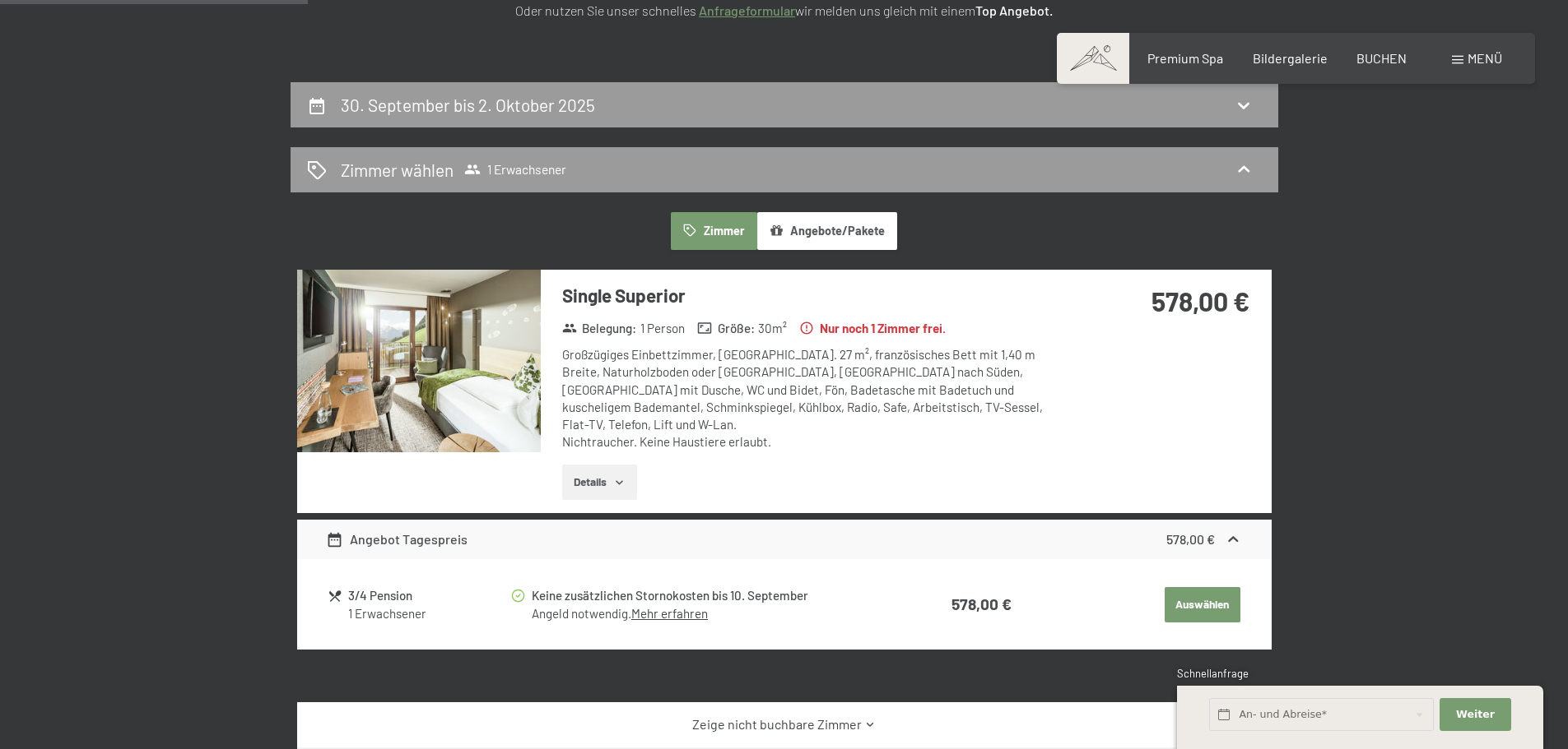
click at [473, 364] on img at bounding box center [418, 361] width 244 height 183
